Goal: Check status

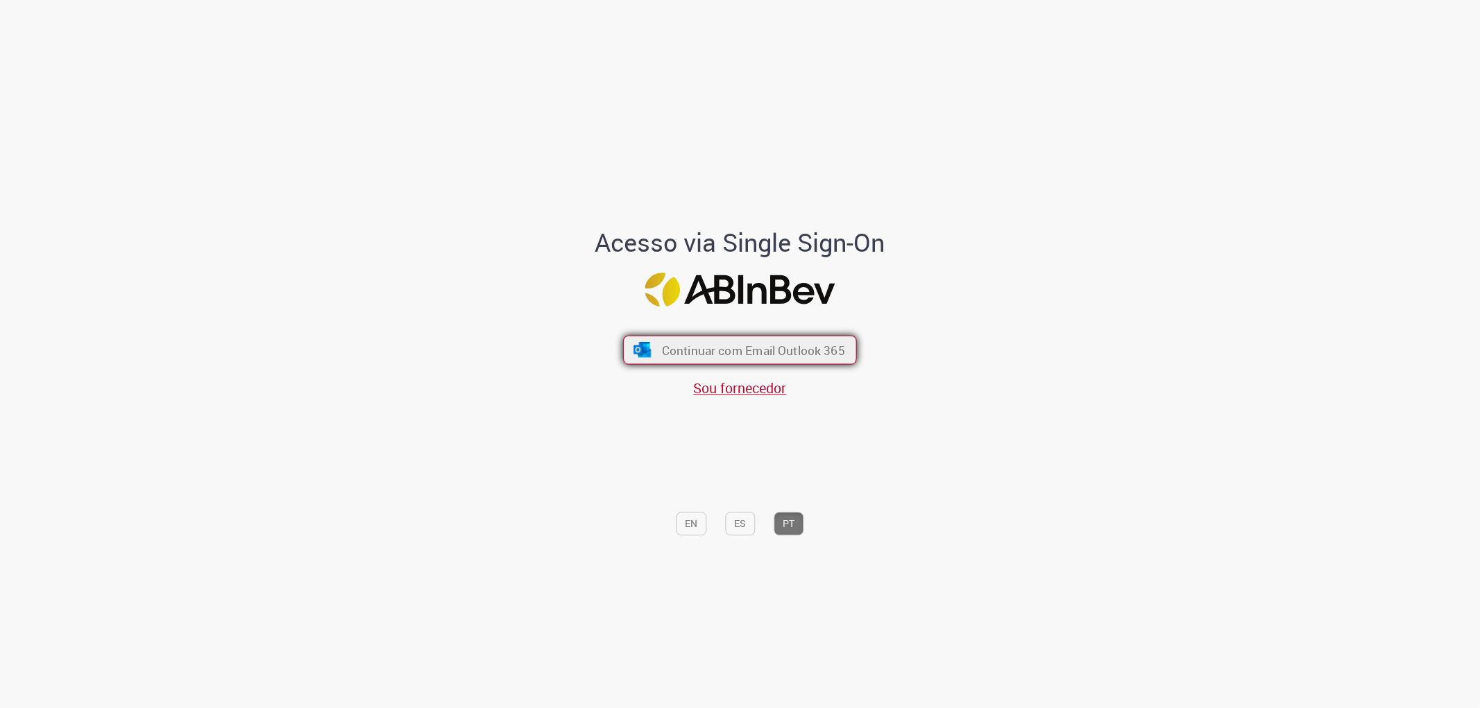
click at [816, 350] on span "Continuar com Email Outlook 365" at bounding box center [753, 350] width 183 height 16
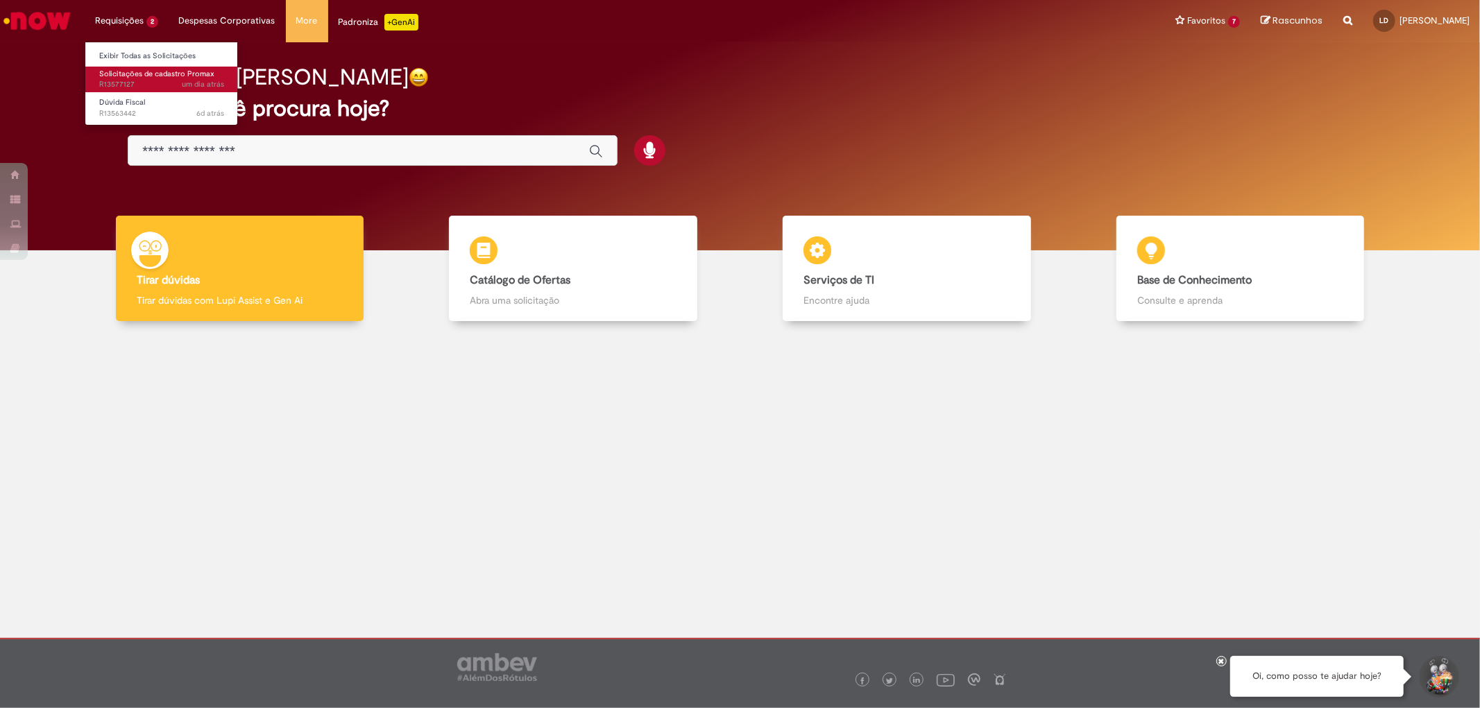
click at [121, 84] on span "um dia atrás um dia atrás R13577127" at bounding box center [161, 84] width 125 height 11
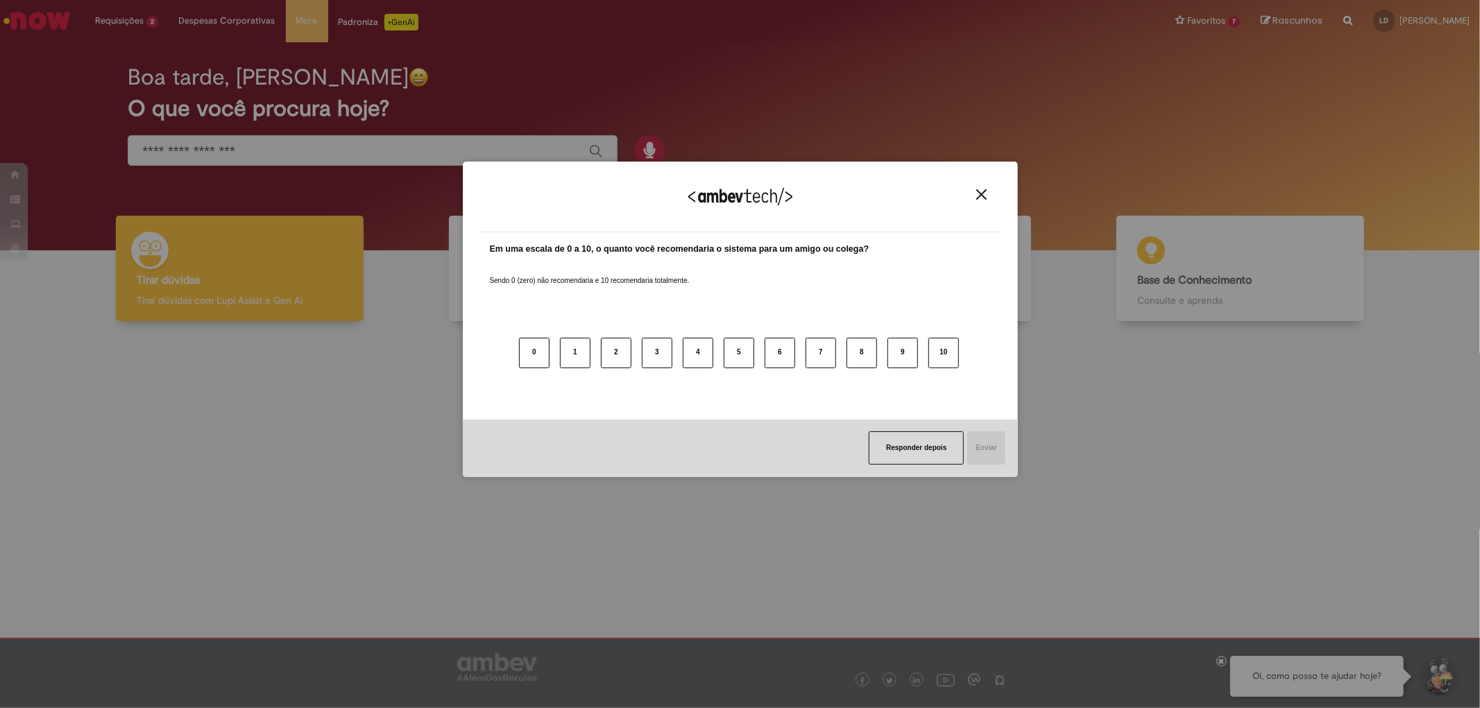
click at [979, 189] on img "Close" at bounding box center [981, 194] width 10 height 10
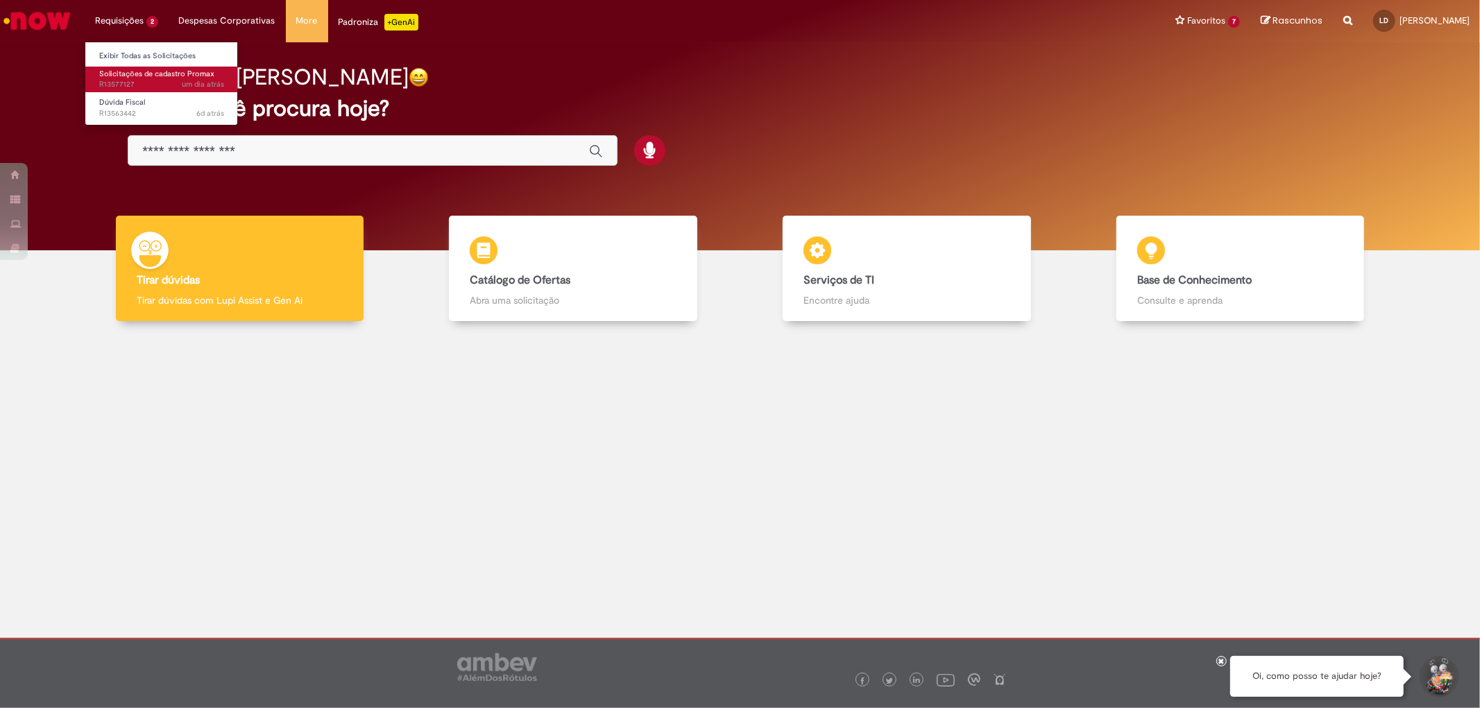
click at [157, 80] on span "um dia atrás um dia atrás R13577127" at bounding box center [161, 84] width 125 height 11
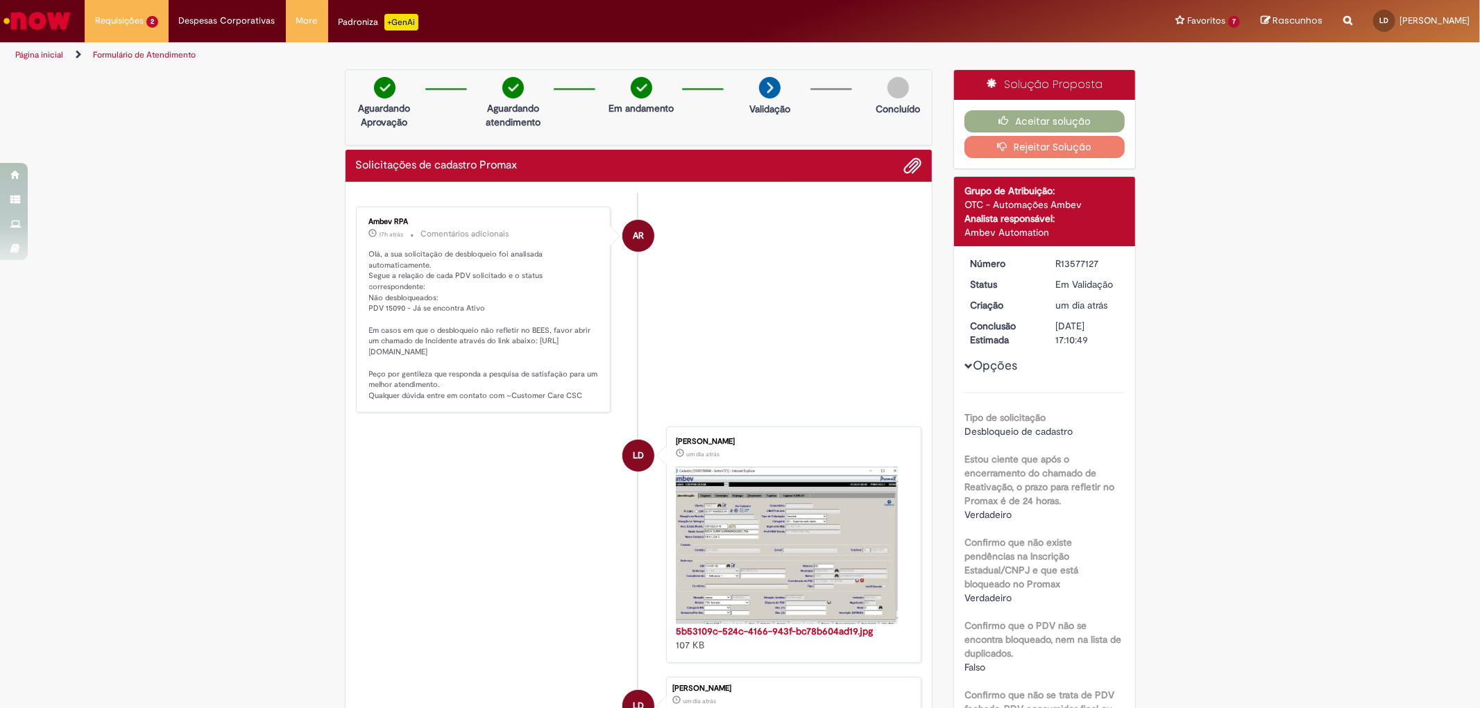
click at [389, 303] on p "Olá, a sua solicitação de desbloqueio foi analisada automaticamente. Segue a re…" at bounding box center [484, 325] width 231 height 153
click at [391, 296] on p "Olá, a sua solicitação de desbloqueio foi analisada automaticamente. Segue a re…" at bounding box center [484, 325] width 231 height 153
copy p "15090"
drag, startPoint x: 295, startPoint y: 441, endPoint x: 11, endPoint y: 28, distance: 501.6
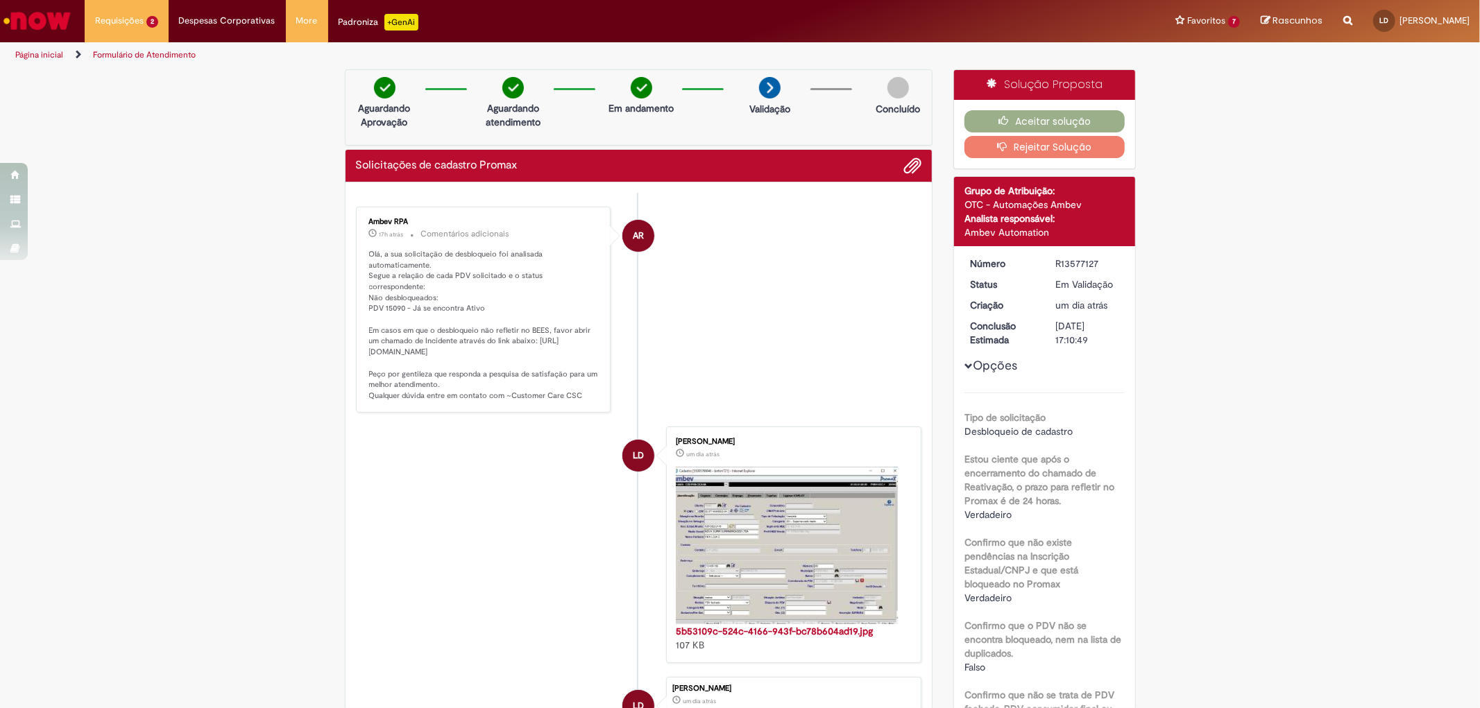
click at [295, 441] on div "Verificar Código de Barras Aguardando Aprovação Aguardando atendimento Em andam…" at bounding box center [740, 713] width 1480 height 1289
